Goal: Information Seeking & Learning: Compare options

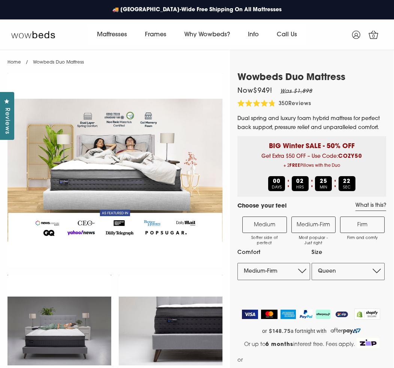
select select "Medium-Firm"
select select "Queen"
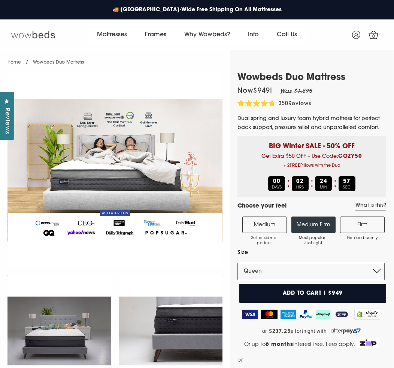
click at [46, 33] on img at bounding box center [33, 34] width 44 height 7
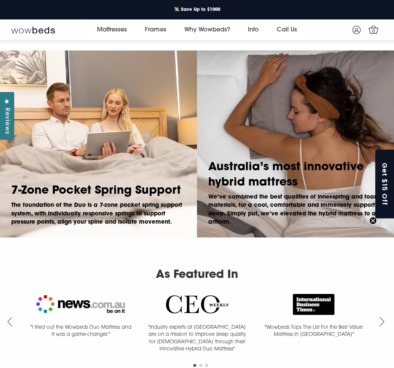
scroll to position [494, 0]
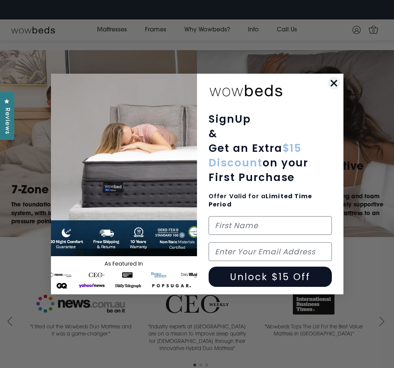
click at [335, 83] on circle "Close dialog" at bounding box center [333, 83] width 12 height 12
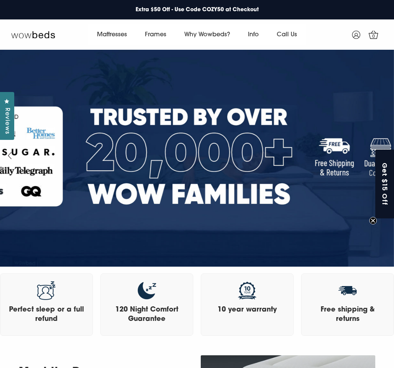
scroll to position [0, 0]
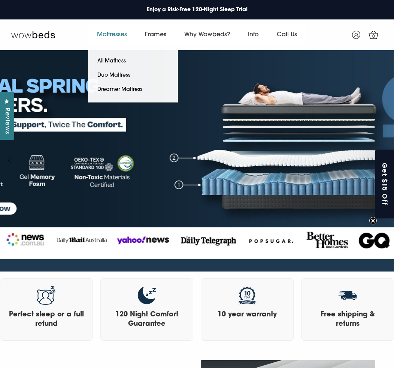
click at [124, 32] on link "Mattresses" at bounding box center [112, 34] width 48 height 21
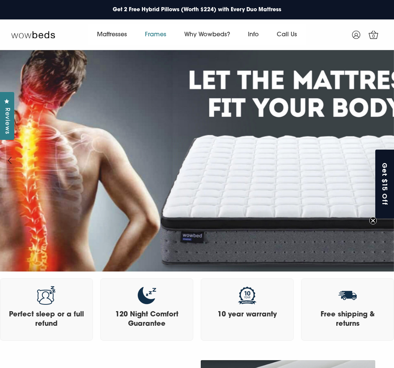
click at [163, 36] on link "Frames" at bounding box center [155, 34] width 39 height 21
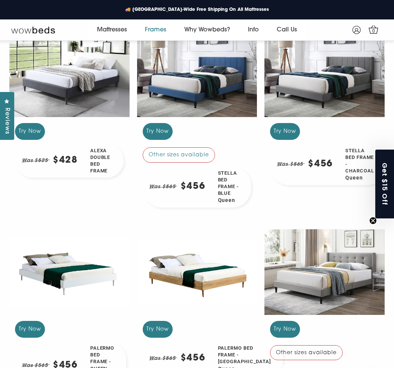
scroll to position [437, 0]
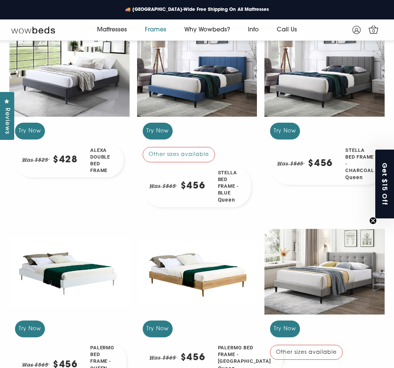
click at [339, 281] on div at bounding box center [324, 272] width 120 height 90
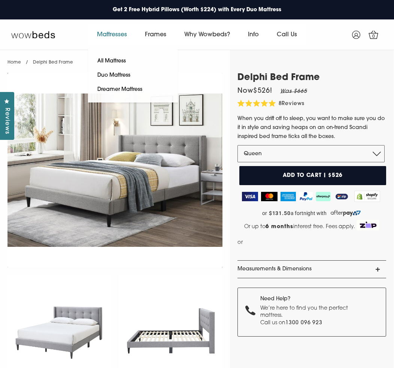
click at [113, 41] on link "Mattresses" at bounding box center [112, 34] width 48 height 21
click at [120, 60] on link "All Mattress" at bounding box center [111, 61] width 47 height 14
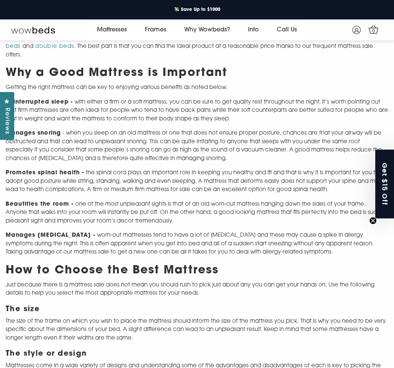
scroll to position [486, 0]
